Goal: Information Seeking & Learning: Check status

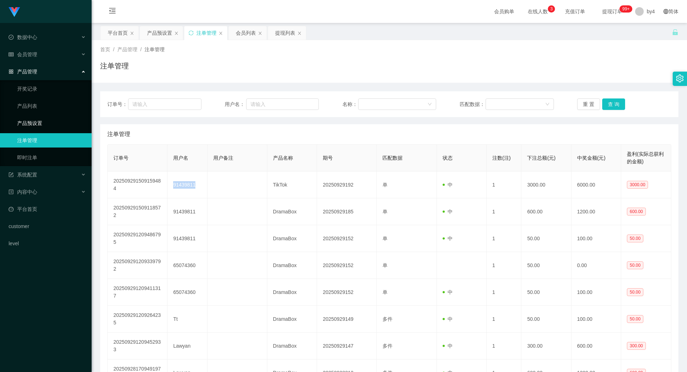
click at [37, 126] on link "产品预设置" at bounding box center [51, 123] width 69 height 14
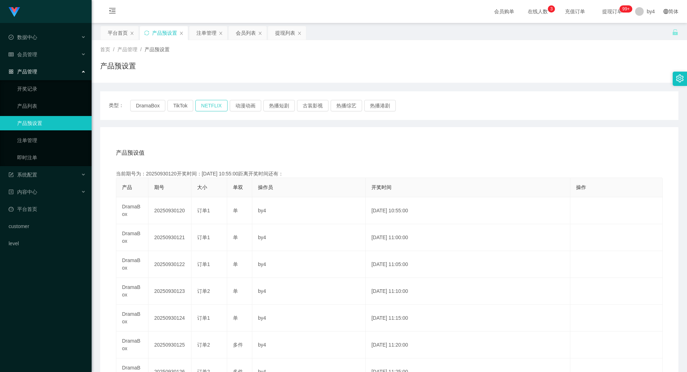
click at [206, 105] on button "NETFLIX" at bounding box center [211, 105] width 32 height 11
click at [49, 140] on link "注单管理" at bounding box center [51, 140] width 69 height 14
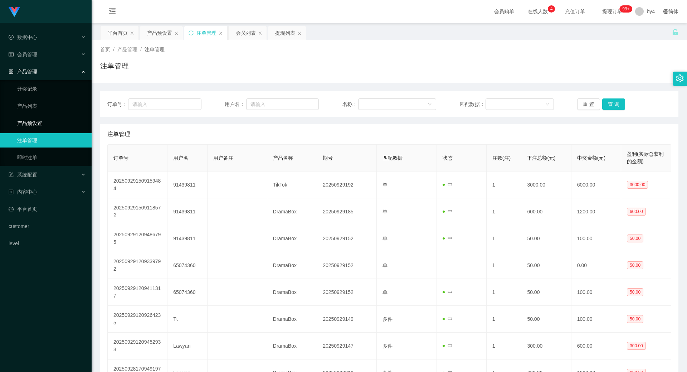
click at [40, 119] on link "产品预设置" at bounding box center [51, 123] width 69 height 14
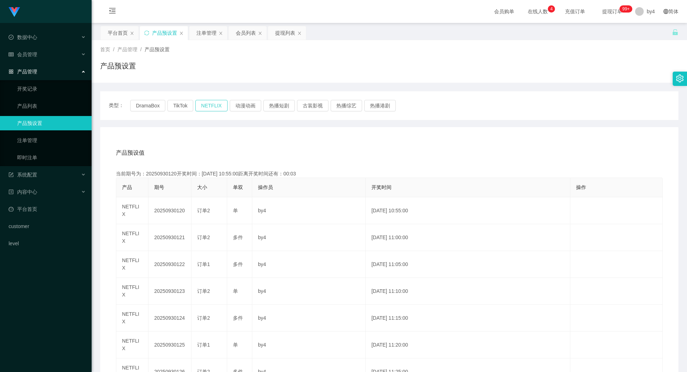
click at [199, 109] on button "NETFLIX" at bounding box center [211, 105] width 32 height 11
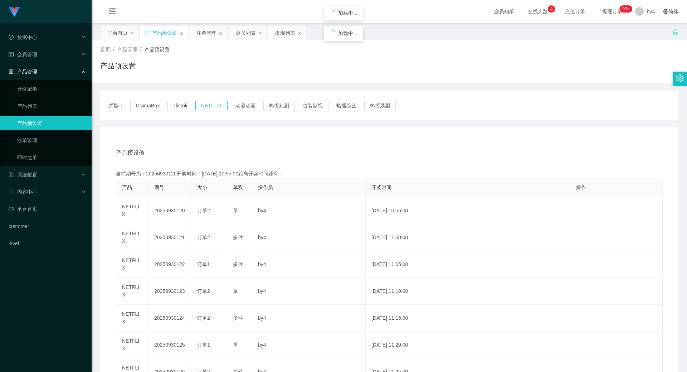
click at [199, 109] on button "NETFLIX" at bounding box center [211, 105] width 32 height 11
click at [35, 138] on link "注单管理" at bounding box center [51, 140] width 69 height 14
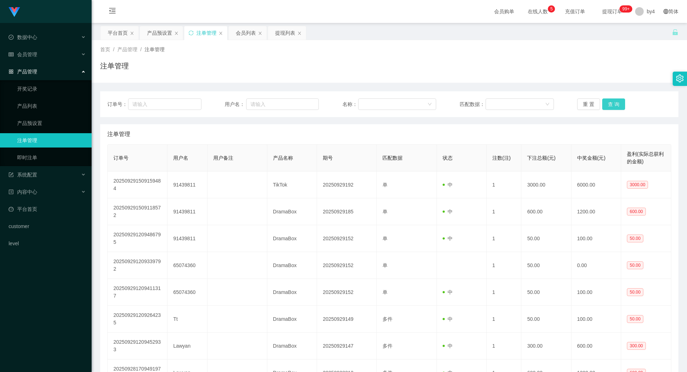
click at [611, 103] on button "查 询" at bounding box center [613, 103] width 23 height 11
click at [611, 103] on div "重 置 查 询" at bounding box center [624, 103] width 94 height 11
click at [611, 103] on button "查 询" at bounding box center [613, 103] width 23 height 11
click at [611, 103] on div "重 置 查 询" at bounding box center [624, 103] width 94 height 11
click at [606, 103] on button "查 询" at bounding box center [613, 103] width 23 height 11
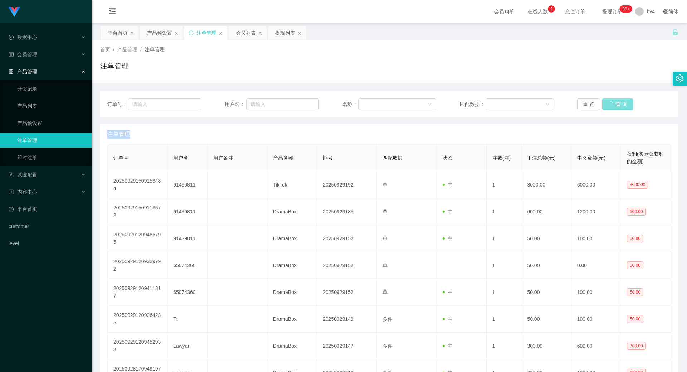
click at [606, 103] on div "重 置 查 询" at bounding box center [624, 103] width 94 height 11
click at [606, 103] on button "查 询" at bounding box center [617, 103] width 31 height 11
click at [606, 103] on div "重 置 查 询" at bounding box center [624, 103] width 94 height 11
click at [606, 103] on button "查 询" at bounding box center [613, 103] width 23 height 11
click at [606, 103] on div "重 置 查 询" at bounding box center [624, 103] width 94 height 11
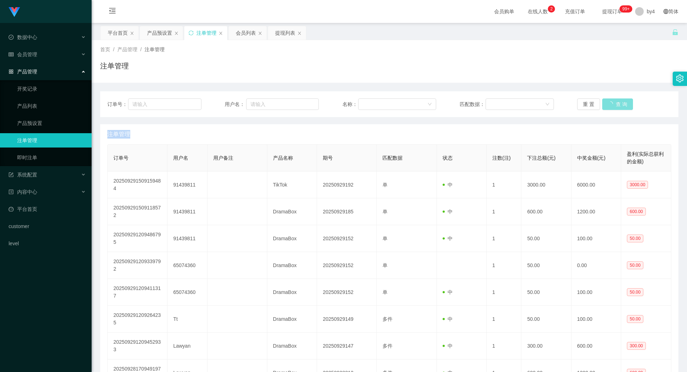
click at [606, 103] on button "查 询" at bounding box center [617, 103] width 31 height 11
click at [606, 103] on div "重 置 查 询" at bounding box center [624, 103] width 94 height 11
click at [606, 103] on button "查 询" at bounding box center [613, 103] width 23 height 11
click at [606, 103] on div "重 置 查 询" at bounding box center [624, 103] width 94 height 11
click at [606, 103] on button "查 询" at bounding box center [613, 103] width 23 height 11
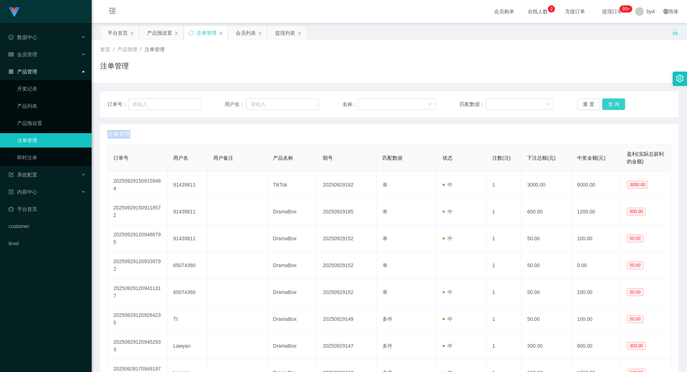
click at [606, 103] on div "重 置 查 询" at bounding box center [624, 103] width 94 height 11
click at [606, 103] on button "查 询" at bounding box center [613, 103] width 23 height 11
click at [612, 105] on button "查 询" at bounding box center [613, 103] width 23 height 11
click at [612, 105] on div "重 置 查 询" at bounding box center [624, 103] width 94 height 11
click at [612, 105] on button "查 询" at bounding box center [613, 103] width 23 height 11
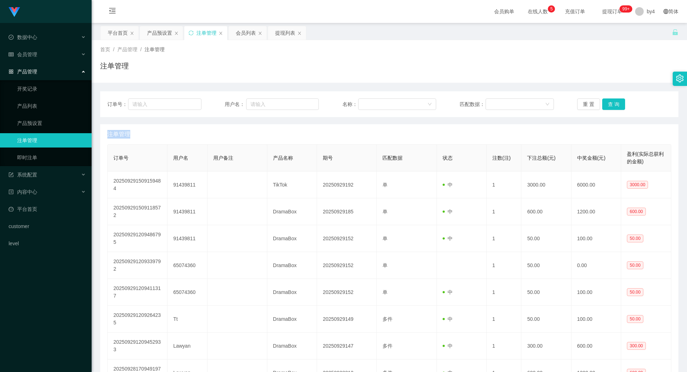
click at [612, 105] on div "重 置 查 询" at bounding box center [624, 103] width 94 height 11
click at [612, 105] on button "查 询" at bounding box center [613, 103] width 23 height 11
click at [612, 105] on div "重 置 查 询" at bounding box center [624, 103] width 94 height 11
click at [607, 105] on div "重 置 查 询" at bounding box center [624, 103] width 94 height 11
click at [607, 105] on button "查 询" at bounding box center [613, 103] width 23 height 11
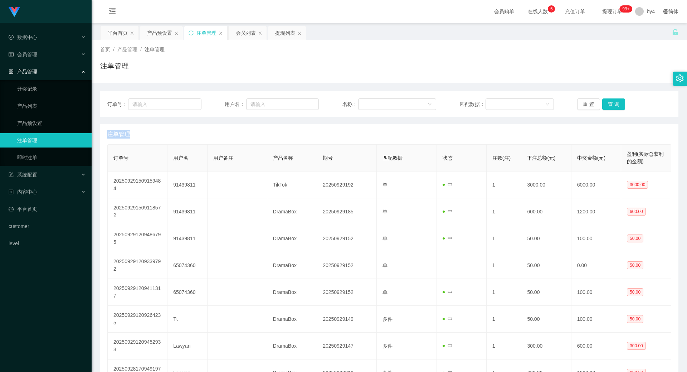
click at [607, 105] on div "重 置 查 询" at bounding box center [624, 103] width 94 height 11
click at [607, 105] on button "查 询" at bounding box center [613, 103] width 23 height 11
click at [607, 105] on div "重 置 查 询" at bounding box center [624, 103] width 94 height 11
click at [607, 105] on button "查 询" at bounding box center [613, 103] width 23 height 11
click at [607, 105] on div "重 置 查 询" at bounding box center [624, 103] width 94 height 11
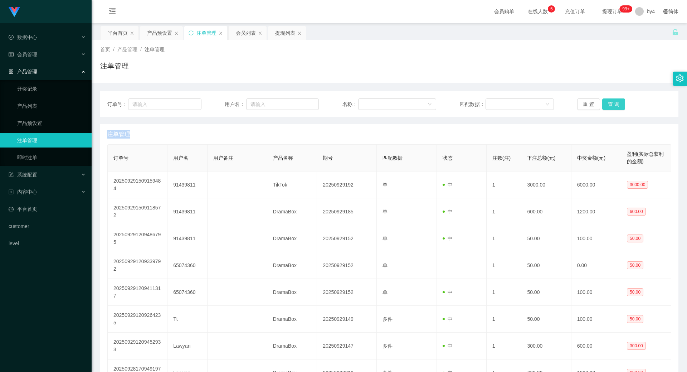
click at [607, 105] on button "查 询" at bounding box center [613, 103] width 23 height 11
click at [607, 105] on div "重 置 查 询" at bounding box center [624, 103] width 94 height 11
click at [607, 105] on button "查 询" at bounding box center [613, 103] width 23 height 11
drag, startPoint x: 0, startPoint y: 0, endPoint x: 607, endPoint y: 105, distance: 616.3
click at [607, 105] on div "重 置 查 询" at bounding box center [624, 103] width 94 height 11
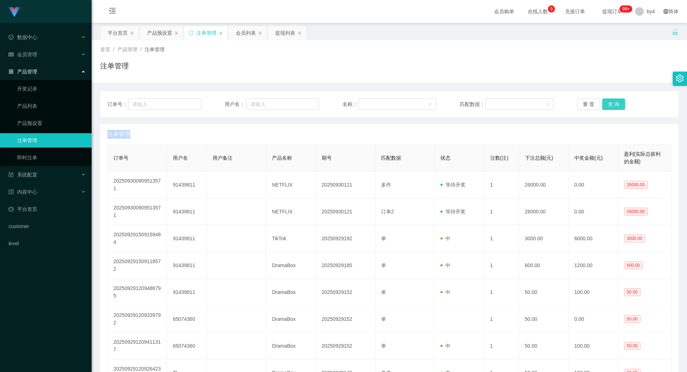
click at [607, 105] on button "查 询" at bounding box center [613, 103] width 23 height 11
click at [607, 105] on div "重 置 查 询" at bounding box center [624, 103] width 94 height 11
click at [607, 105] on button "查 询" at bounding box center [613, 103] width 23 height 11
click at [607, 105] on div "重 置 查 询" at bounding box center [624, 103] width 94 height 11
click at [607, 105] on button "查 询" at bounding box center [613, 103] width 23 height 11
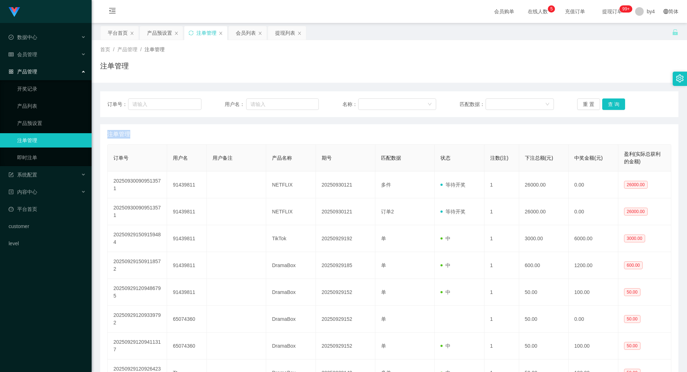
click at [607, 105] on div "重 置 查 询" at bounding box center [624, 103] width 94 height 11
click at [607, 105] on button "查 询" at bounding box center [613, 103] width 23 height 11
click at [607, 105] on div "重 置 查 询" at bounding box center [624, 103] width 94 height 11
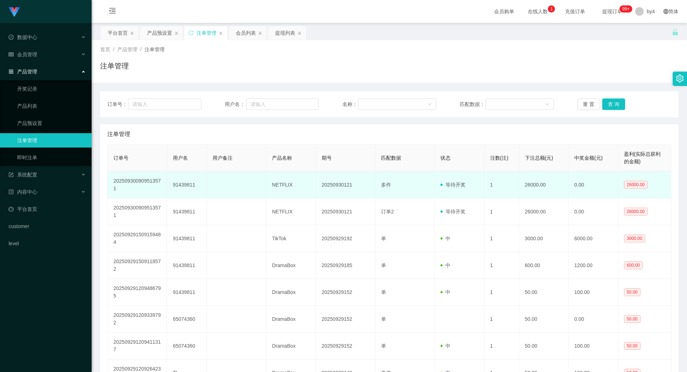
click at [179, 184] on td "91439811" at bounding box center [187, 184] width 40 height 27
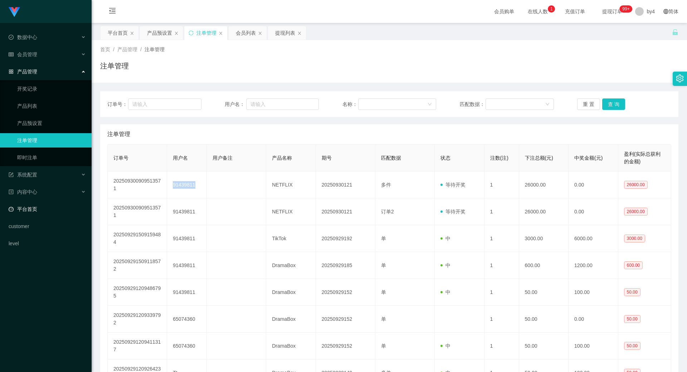
copy td "91439811"
click at [40, 55] on div "会员管理" at bounding box center [46, 54] width 92 height 14
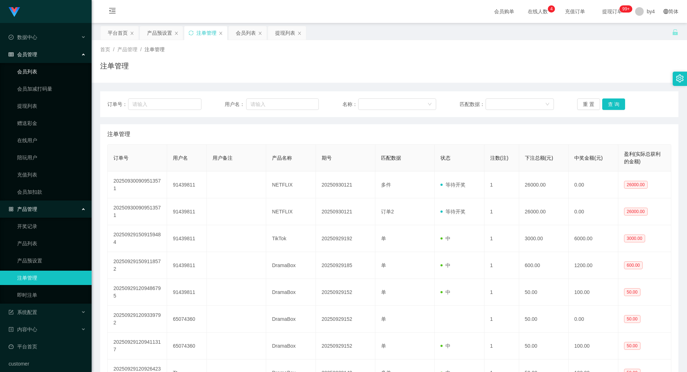
click at [41, 70] on link "会员列表" at bounding box center [51, 71] width 69 height 14
